Goal: Information Seeking & Learning: Learn about a topic

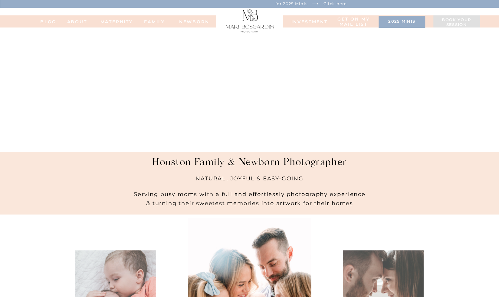
click at [185, 21] on nav "NEWBORN" at bounding box center [194, 21] width 34 height 4
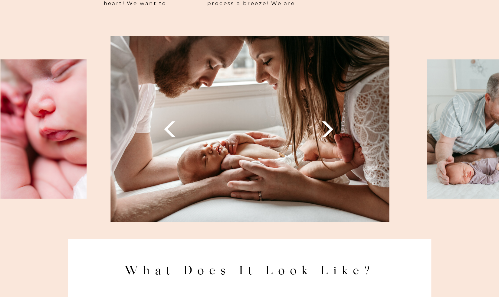
scroll to position [737, 0]
click at [329, 136] on icon at bounding box center [327, 129] width 21 height 21
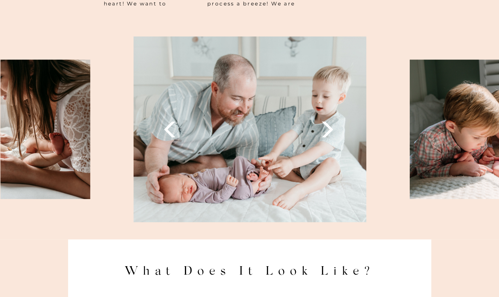
click at [329, 136] on icon at bounding box center [327, 129] width 21 height 21
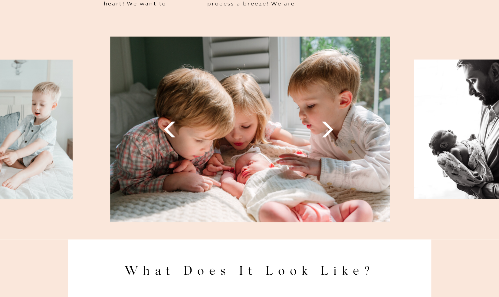
click at [329, 136] on icon at bounding box center [327, 129] width 21 height 21
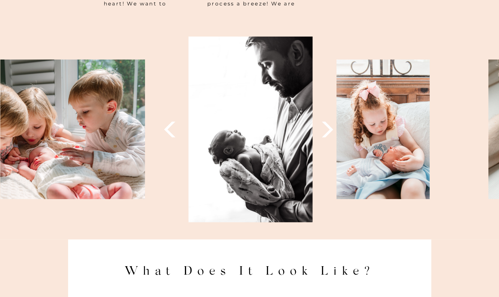
click at [329, 136] on icon at bounding box center [327, 129] width 21 height 21
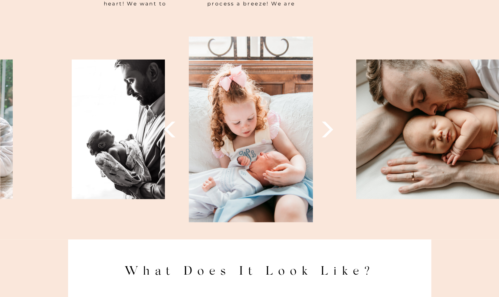
click at [329, 136] on icon at bounding box center [327, 129] width 21 height 21
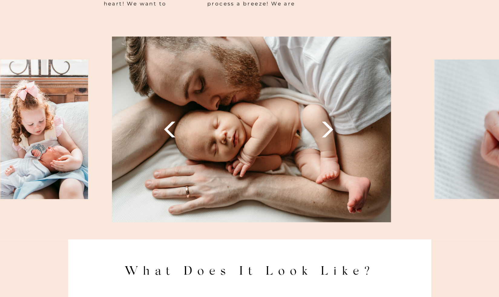
click at [329, 136] on icon at bounding box center [327, 129] width 21 height 21
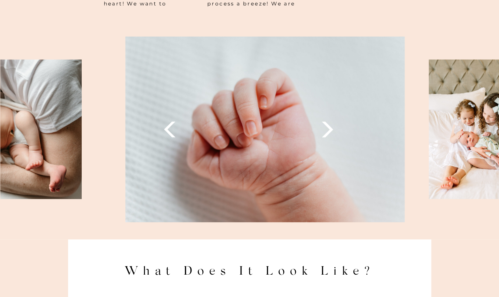
click at [329, 136] on icon at bounding box center [327, 129] width 21 height 21
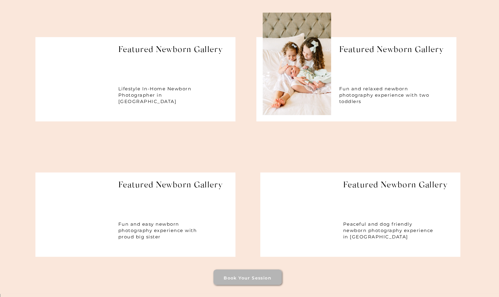
scroll to position [2644, 0]
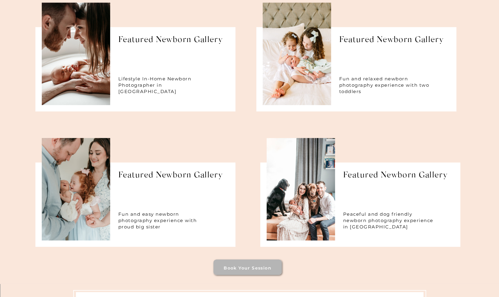
click at [357, 174] on h1 "Featured Newborn Gallery" at bounding box center [396, 178] width 107 height 15
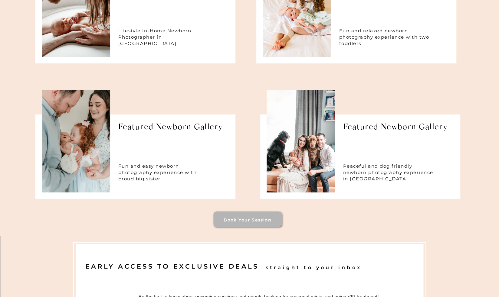
scroll to position [2705, 0]
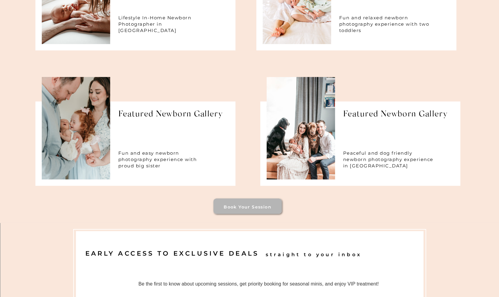
drag, startPoint x: 10, startPoint y: 133, endPoint x: 9, endPoint y: 165, distance: 32.7
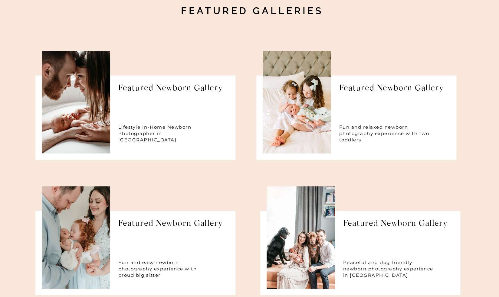
scroll to position [2598, 0]
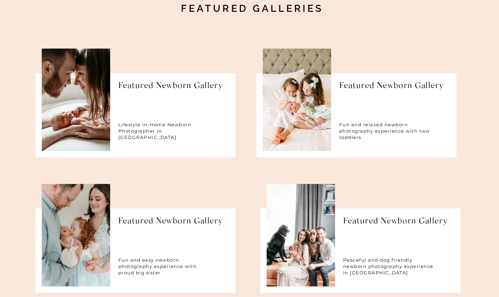
click at [147, 90] on h1 "Featured Newborn Gallery" at bounding box center [171, 88] width 107 height 15
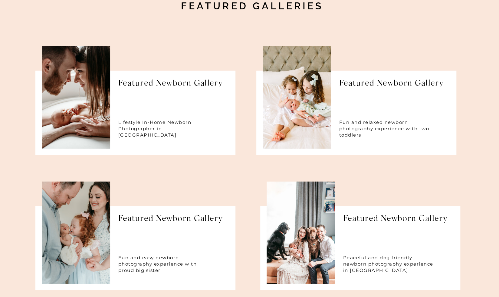
scroll to position [2618, 0]
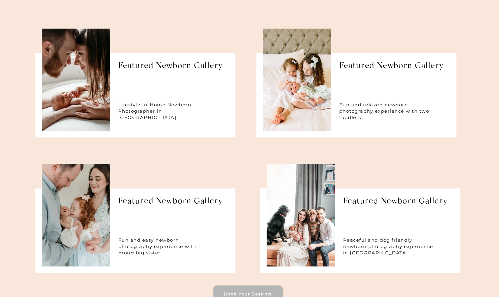
click at [358, 70] on h1 "Featured Newborn Gallery" at bounding box center [392, 68] width 107 height 15
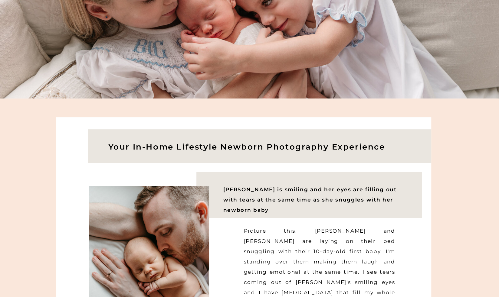
scroll to position [0, 0]
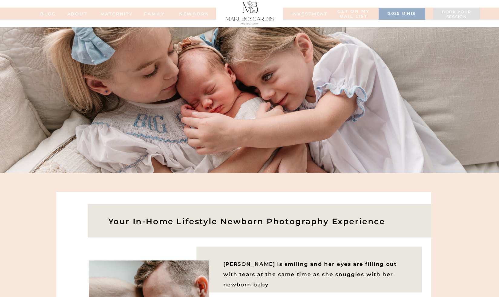
click at [81, 15] on nav "ABOUT" at bounding box center [76, 13] width 33 height 4
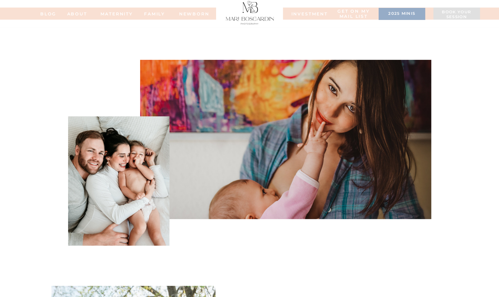
click at [157, 12] on nav "FAMILy" at bounding box center [154, 13] width 24 height 4
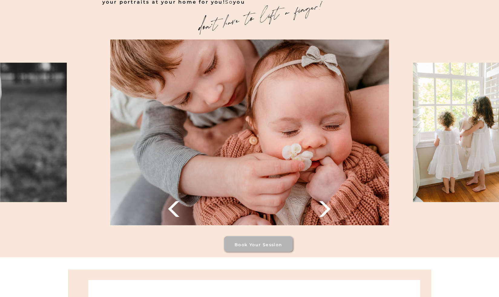
scroll to position [809, 0]
click at [326, 216] on icon at bounding box center [324, 209] width 21 height 21
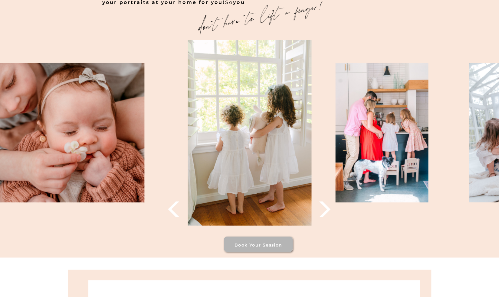
click at [326, 216] on icon at bounding box center [324, 209] width 21 height 21
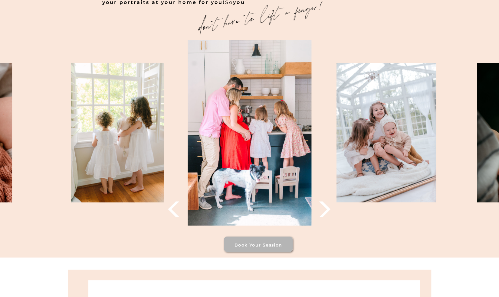
click at [326, 216] on icon at bounding box center [324, 209] width 21 height 21
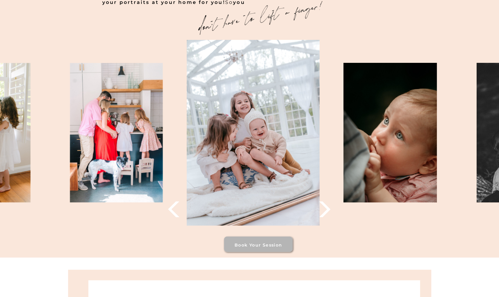
click at [326, 216] on icon at bounding box center [324, 209] width 21 height 21
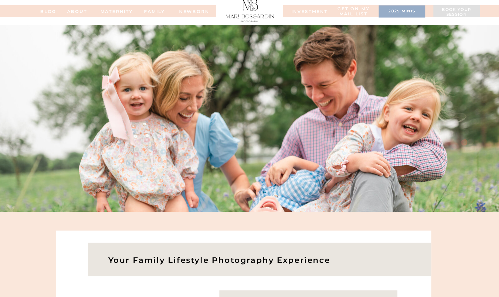
scroll to position [0, 0]
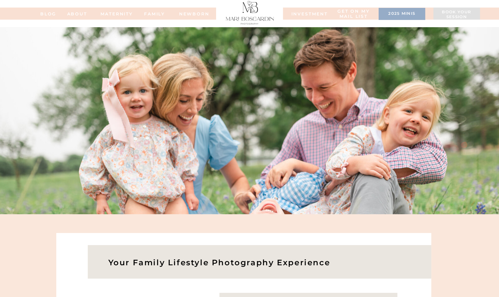
click at [77, 15] on nav "ABOUT" at bounding box center [76, 13] width 33 height 4
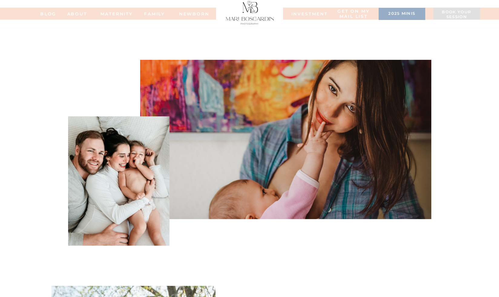
click at [307, 13] on nav "INVESTMENT" at bounding box center [306, 13] width 30 height 4
